Goal: Check status: Check status

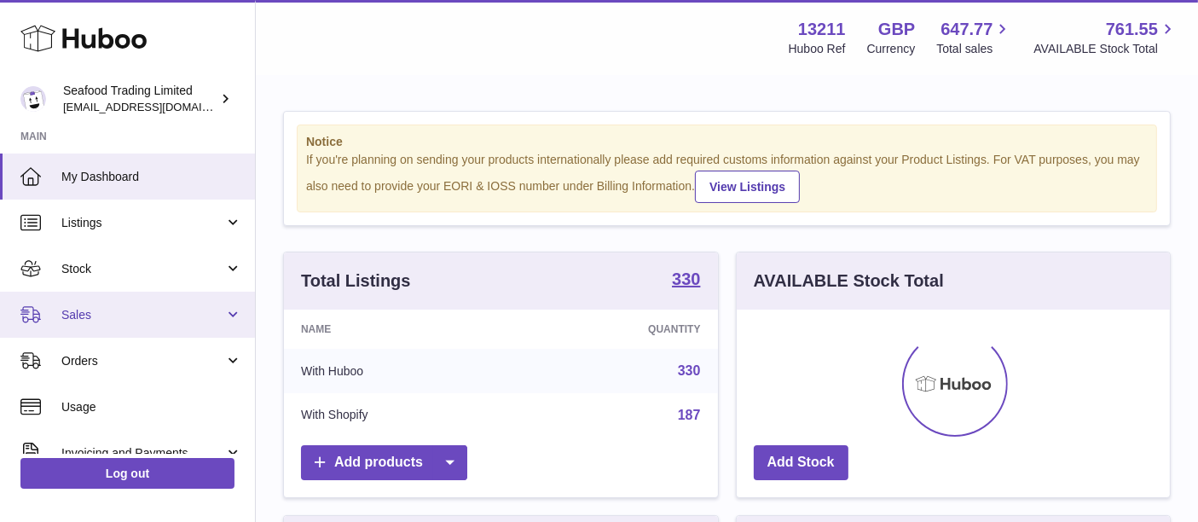
scroll to position [265, 434]
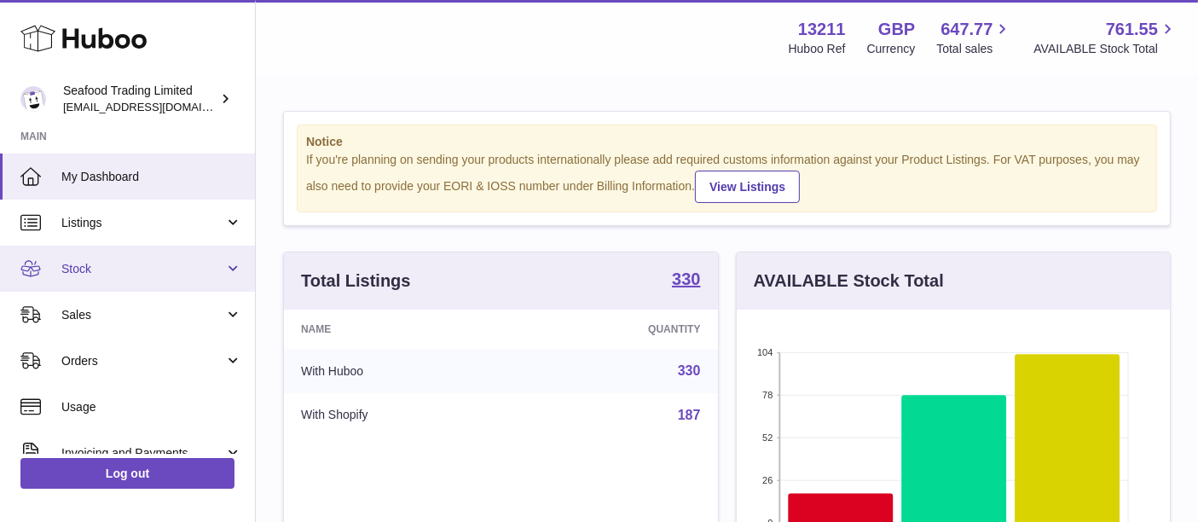
click at [117, 275] on span "Stock" at bounding box center [142, 269] width 163 height 16
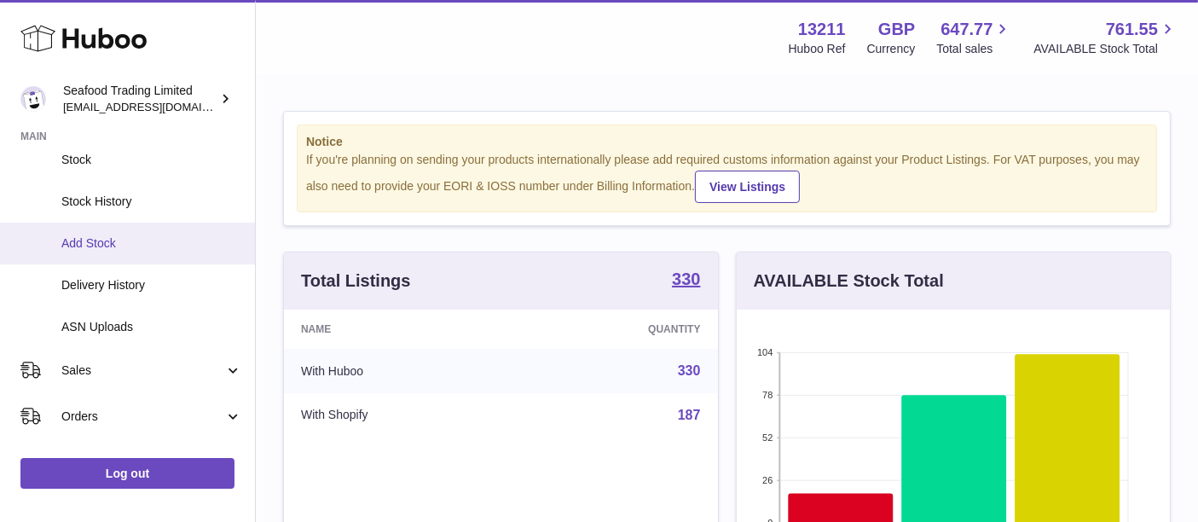
scroll to position [154, 0]
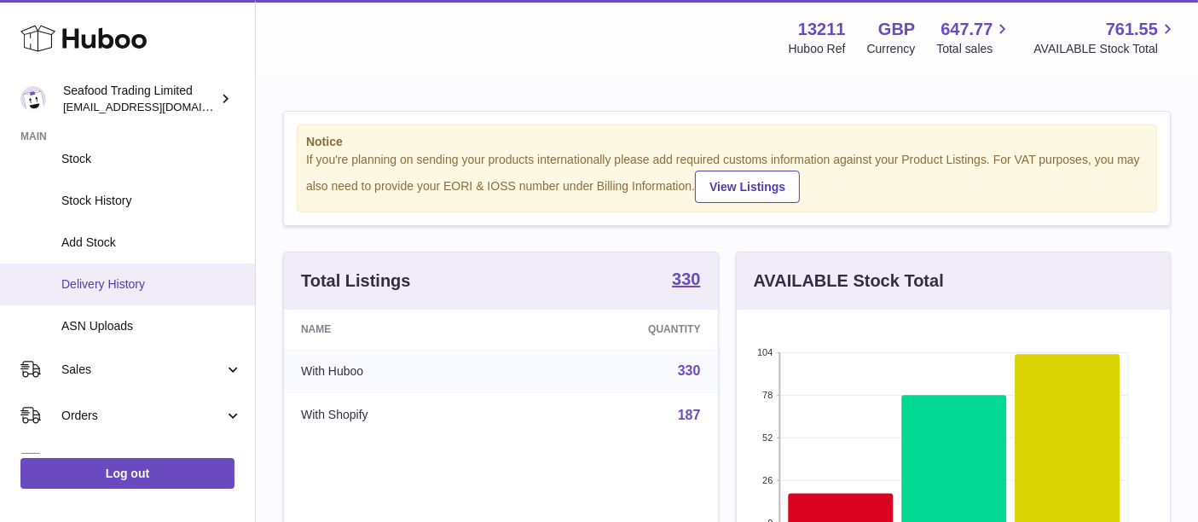
click at [148, 279] on span "Delivery History" at bounding box center [151, 284] width 181 height 16
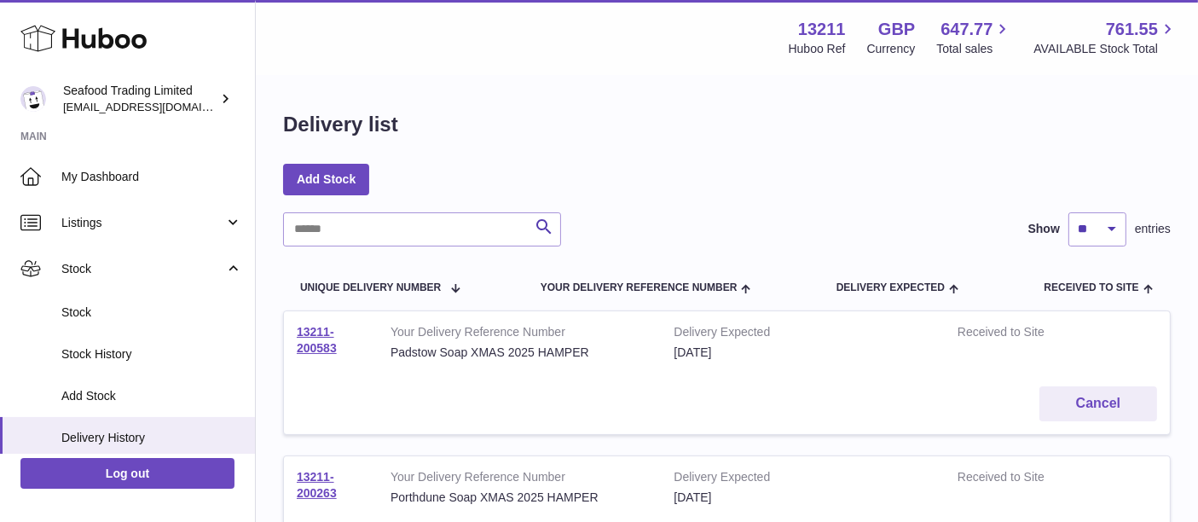
click at [356, 225] on input "text" at bounding box center [422, 229] width 278 height 34
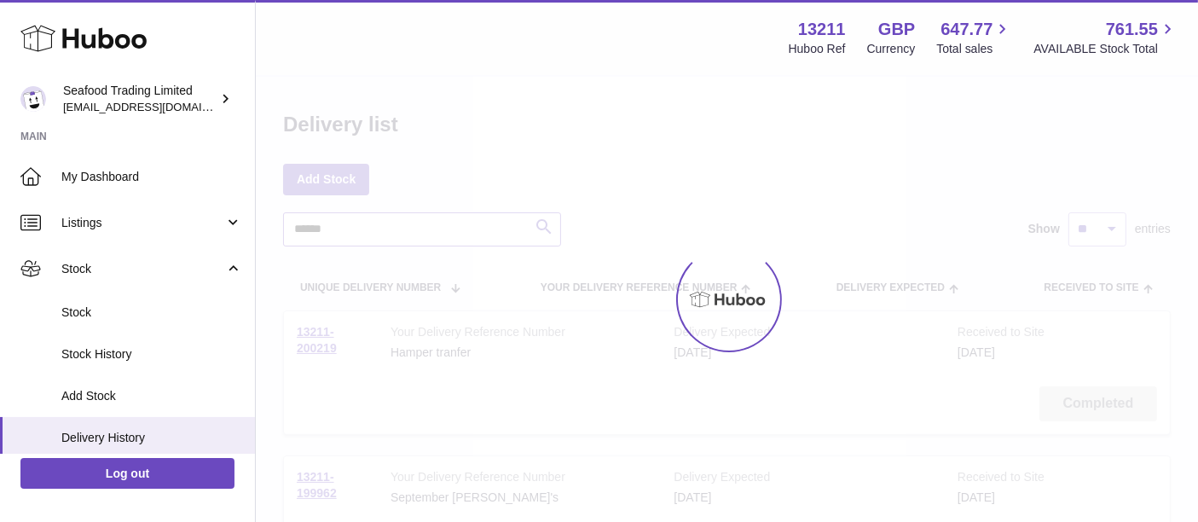
type input "******"
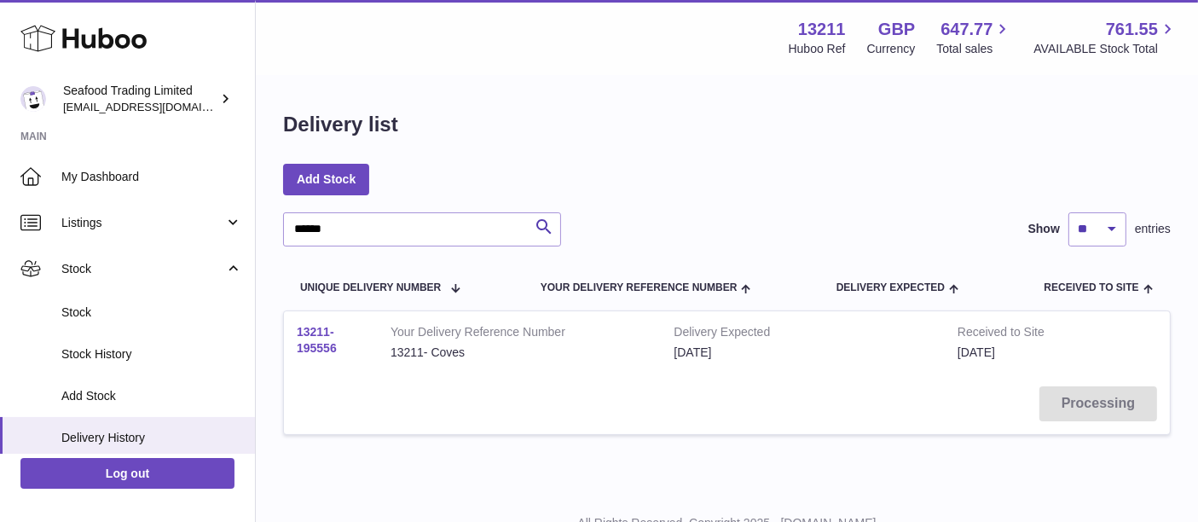
click at [320, 337] on link "13211-195556" at bounding box center [317, 340] width 40 height 30
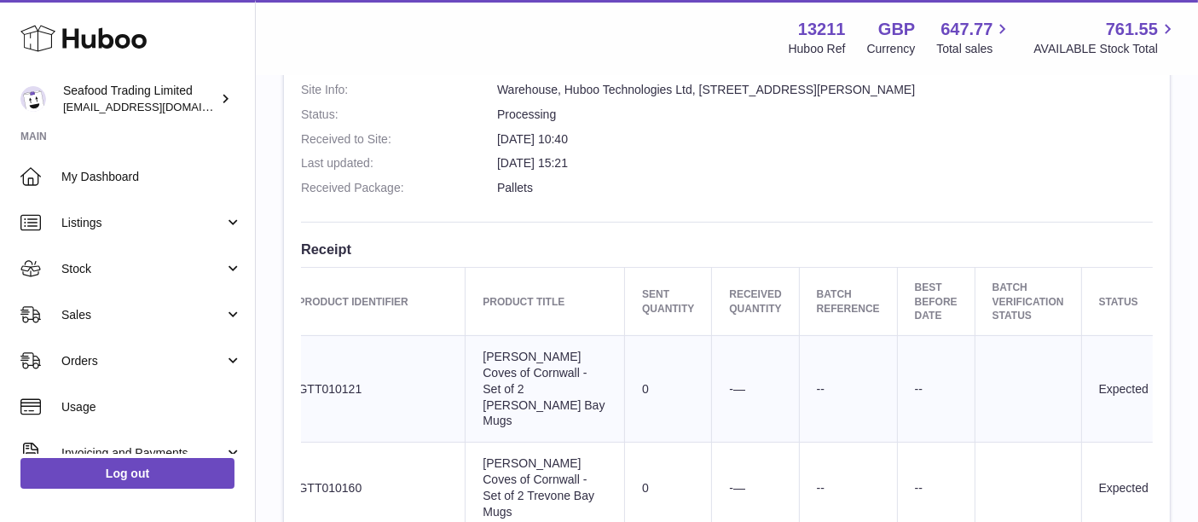
scroll to position [546, 0]
